Goal: Information Seeking & Learning: Learn about a topic

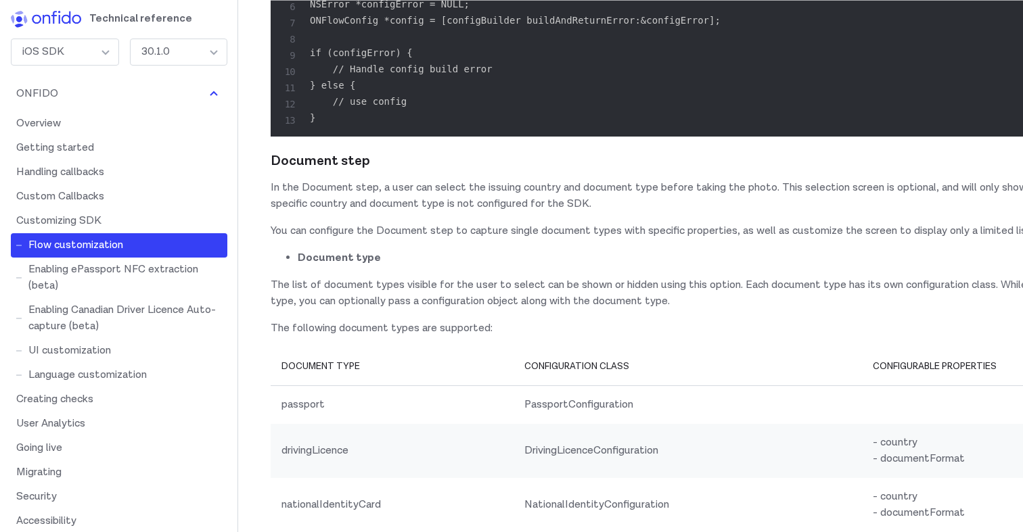
scroll to position [13445, 0]
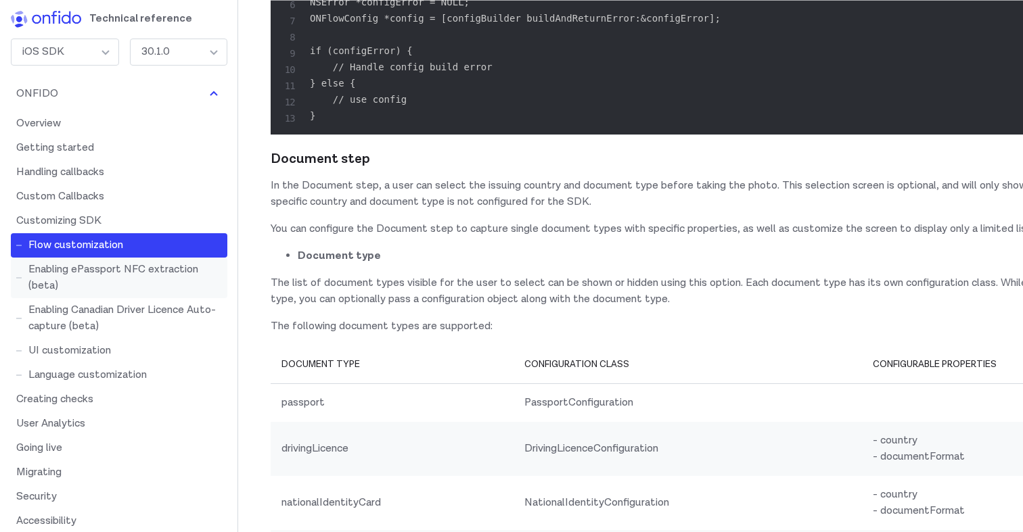
click at [152, 267] on link "Enabling ePassport NFC extraction (beta)" at bounding box center [119, 278] width 216 height 41
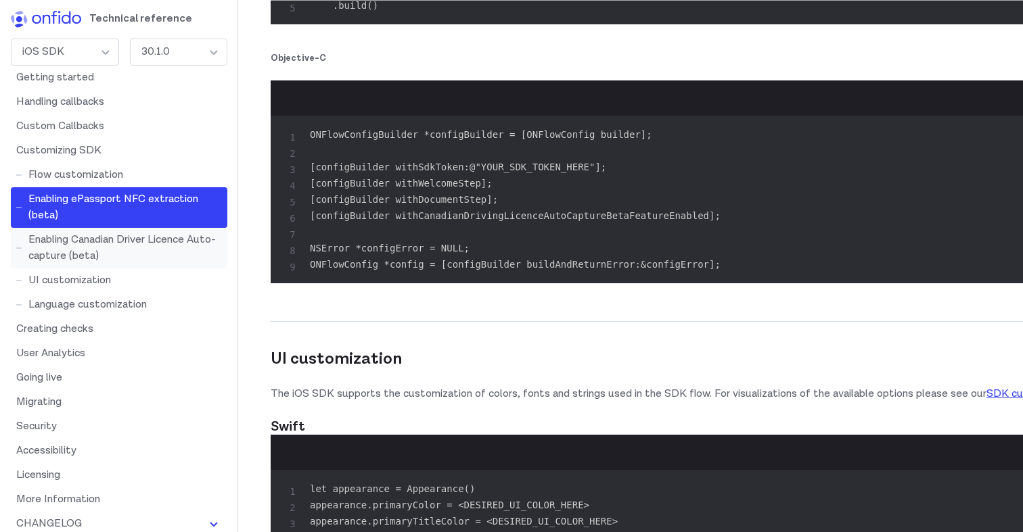
scroll to position [78, 0]
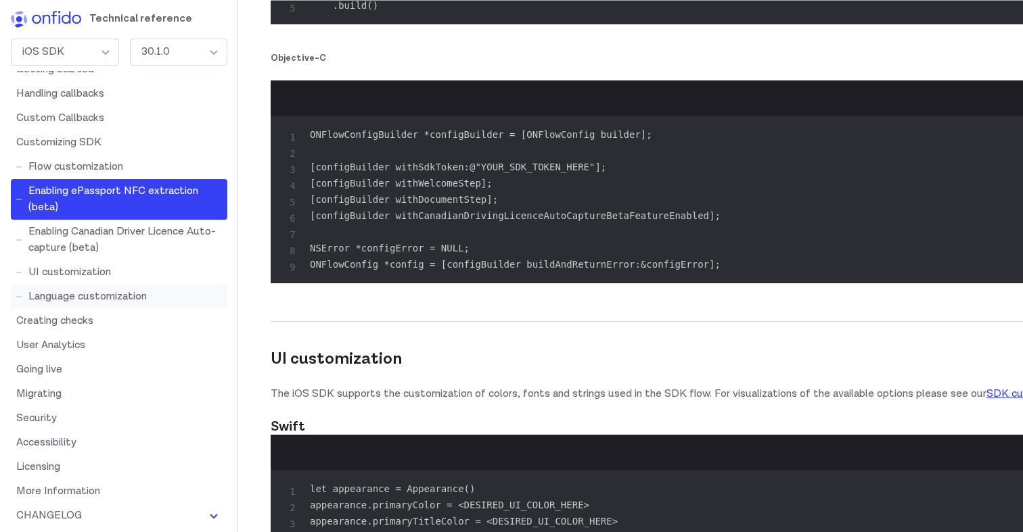
click at [152, 294] on link "Language customization" at bounding box center [119, 297] width 216 height 24
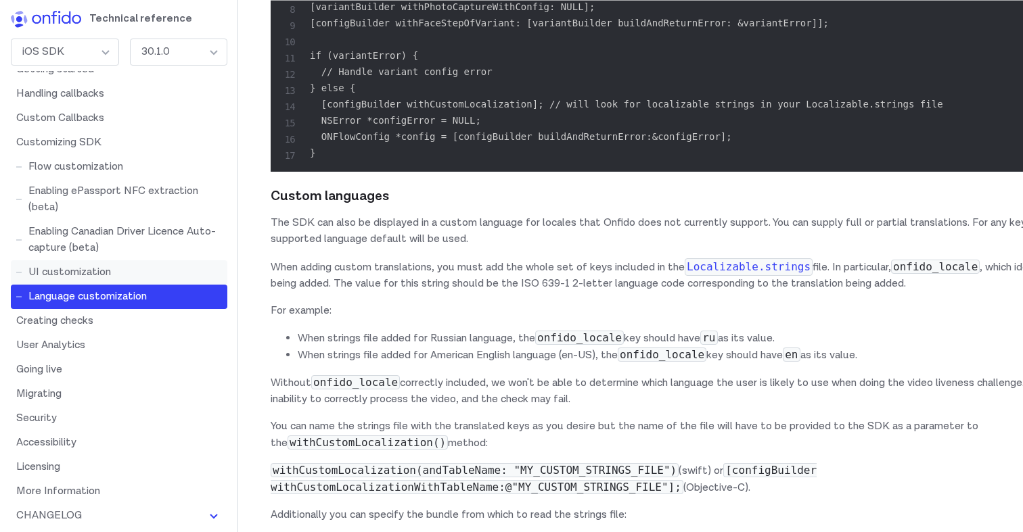
click at [158, 274] on link "UI customization" at bounding box center [119, 272] width 216 height 24
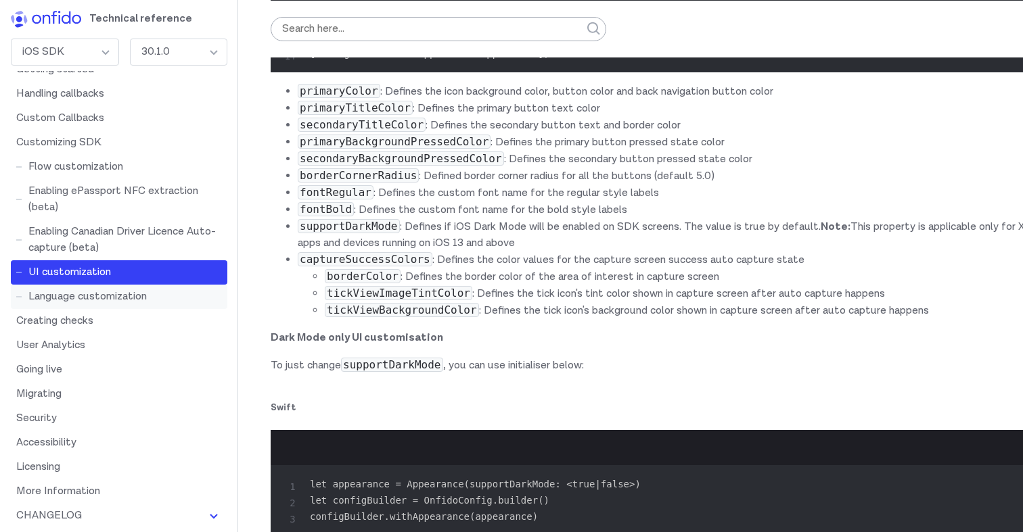
scroll to position [20582, 0]
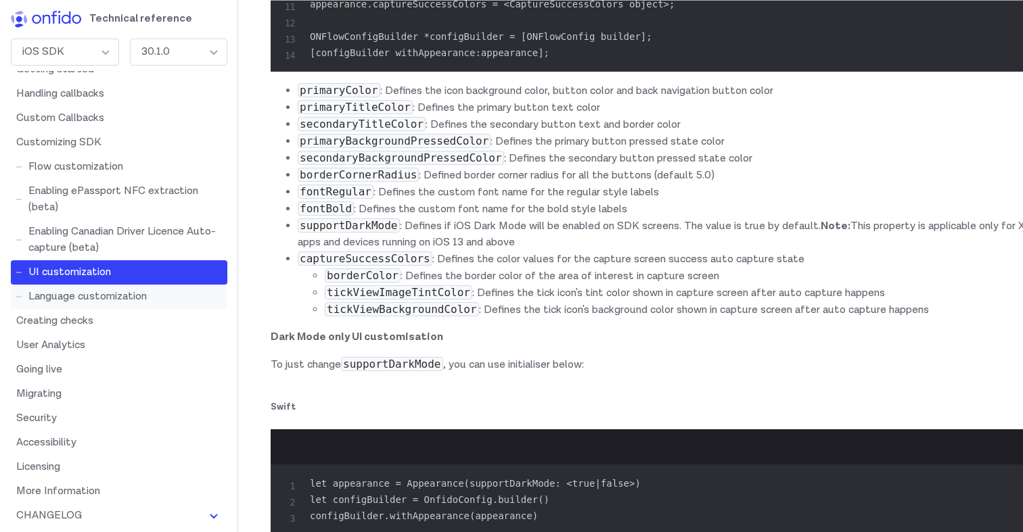
click at [162, 301] on link "Language customization" at bounding box center [119, 297] width 216 height 24
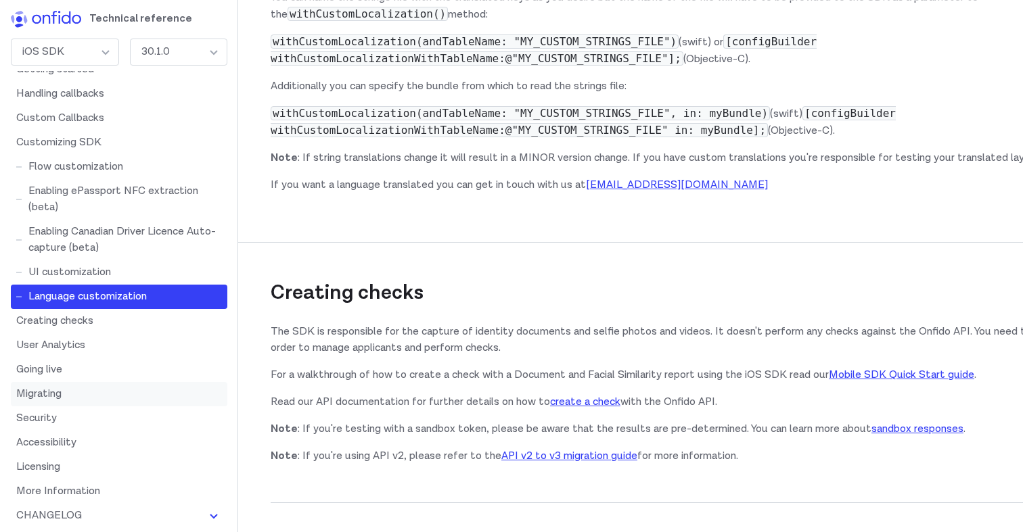
scroll to position [125, 0]
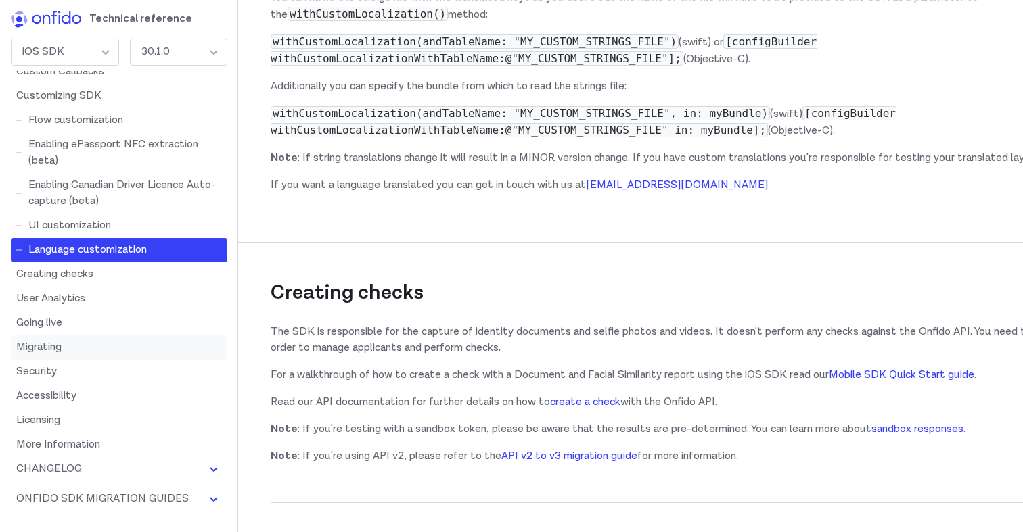
click at [120, 347] on link "Migrating" at bounding box center [119, 348] width 216 height 24
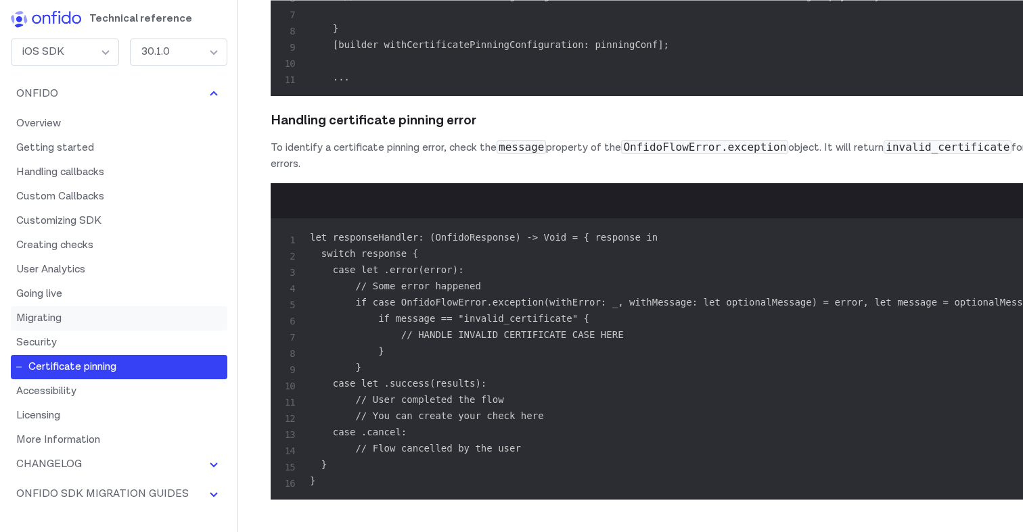
scroll to position [25576, 0]
